Goal: Information Seeking & Learning: Learn about a topic

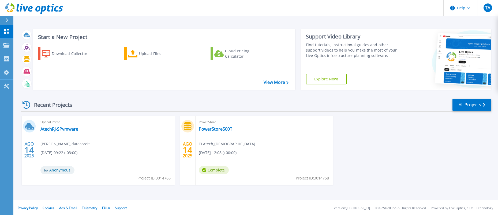
click at [113, 145] on div "Optical Prime AtechRJ-SPvmware [PERSON_NAME] , datacoreit [DATE] 09:22 (-03:00)…" at bounding box center [105, 150] width 137 height 69
click at [56, 128] on link "AtechRJ-SPvmware" at bounding box center [59, 129] width 38 height 5
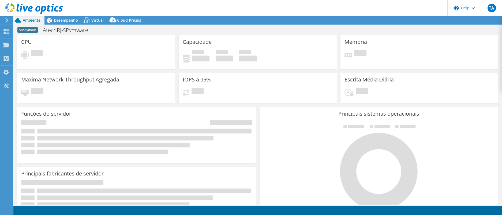
select select "USD"
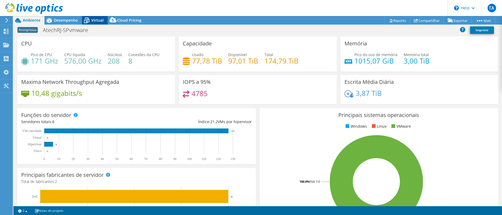
click at [98, 20] on span "Virtual" at bounding box center [97, 20] width 12 height 5
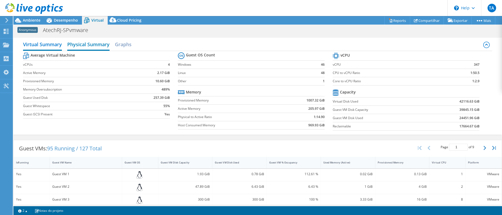
click at [80, 45] on h2 "Physical Summary" at bounding box center [88, 45] width 42 height 12
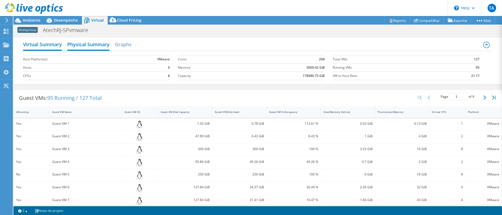
click at [43, 41] on h2 "Virtual Summary" at bounding box center [42, 45] width 39 height 12
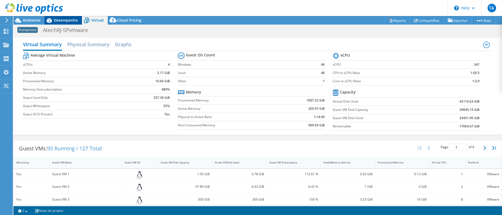
click at [64, 21] on span "Desempenho" at bounding box center [66, 20] width 24 height 5
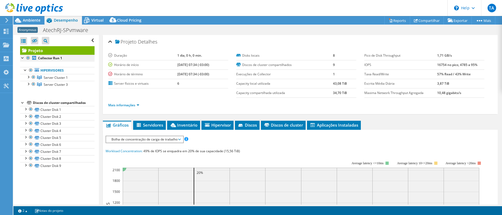
click at [21, 57] on div at bounding box center [22, 57] width 5 height 5
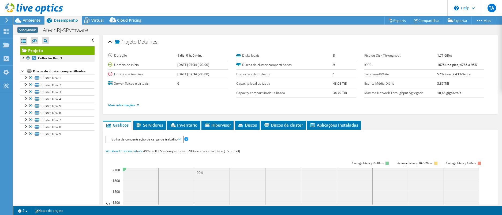
click at [21, 57] on div at bounding box center [22, 57] width 5 height 5
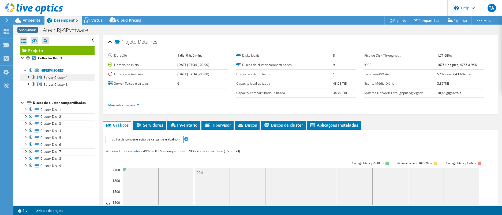
click at [57, 77] on span "Server Cluster 1" at bounding box center [56, 77] width 24 height 5
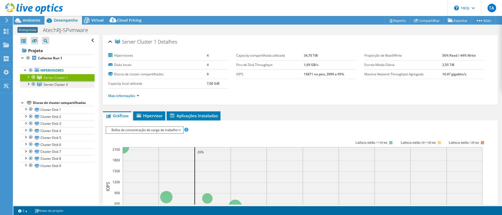
click at [59, 80] on span "Server Cluster 3" at bounding box center [56, 77] width 24 height 5
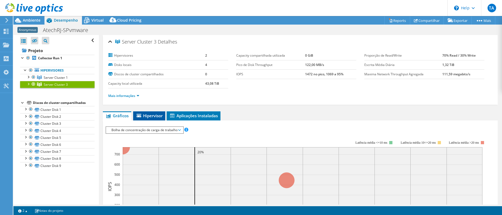
click at [149, 112] on li "Hipervisor" at bounding box center [149, 116] width 32 height 9
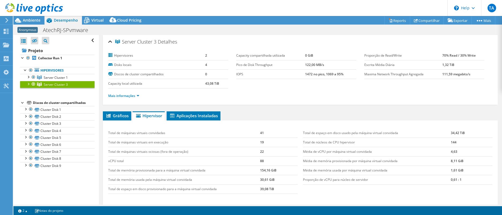
scroll to position [27, 0]
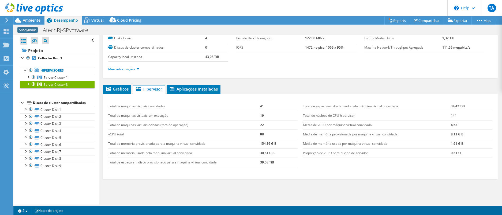
click at [126, 58] on label "Capacity local utilizada" at bounding box center [156, 56] width 97 height 5
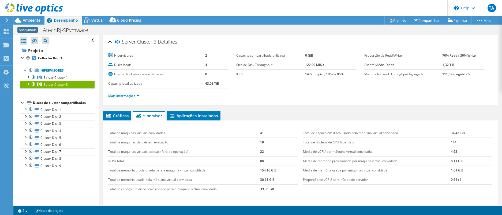
click at [137, 66] on label "Disks locais" at bounding box center [156, 64] width 97 height 5
click at [133, 55] on label "Hipervisores" at bounding box center [156, 55] width 97 height 5
click at [129, 54] on label "Hipervisores" at bounding box center [156, 55] width 97 height 5
click at [126, 66] on label "Disks locais" at bounding box center [156, 64] width 97 height 5
click at [62, 77] on span "Server Cluster 1" at bounding box center [56, 77] width 24 height 5
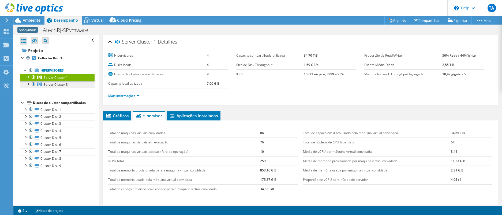
click at [50, 80] on span "Server Cluster 3" at bounding box center [56, 77] width 24 height 5
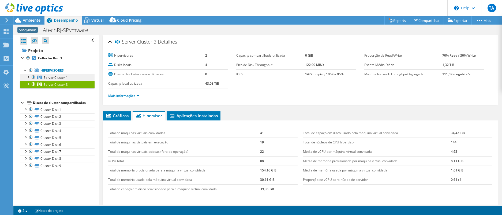
click at [51, 77] on span "Server Cluster 1" at bounding box center [56, 77] width 24 height 5
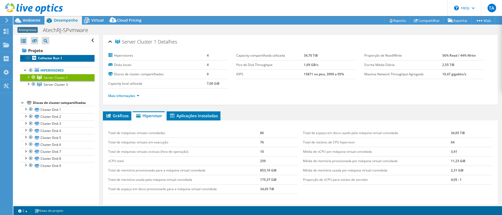
click at [45, 58] on b "Collector Run 1" at bounding box center [50, 58] width 24 height 5
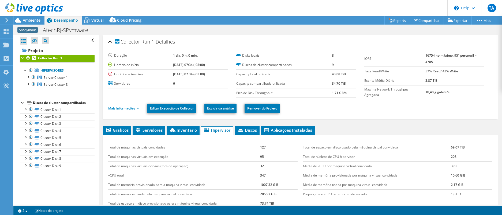
scroll to position [54, 0]
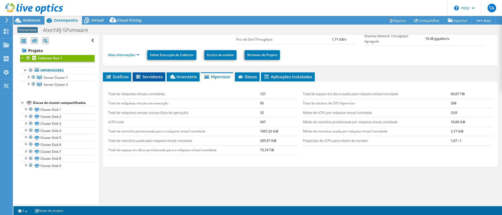
click at [151, 78] on span "Servidores" at bounding box center [148, 76] width 27 height 5
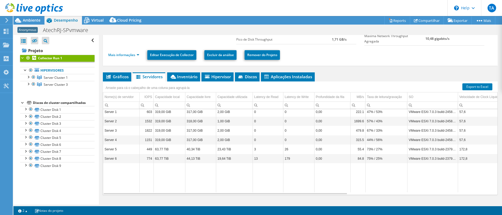
scroll to position [64, 0]
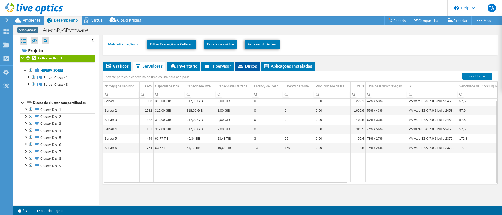
click at [249, 65] on span "Discos" at bounding box center [246, 65] width 19 height 5
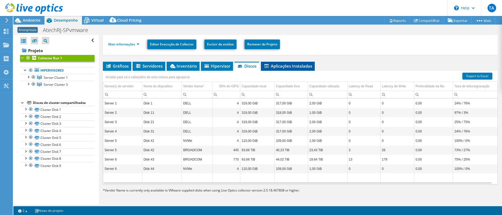
click at [280, 66] on span "Aplicações Instaladas" at bounding box center [287, 65] width 48 height 5
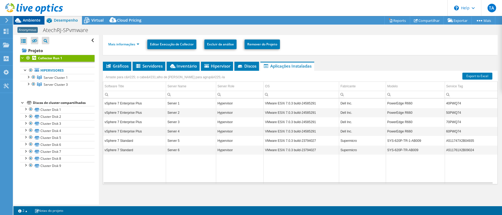
click at [37, 20] on span "Ambiente" at bounding box center [32, 20] width 18 height 5
